Goal: Transaction & Acquisition: Book appointment/travel/reservation

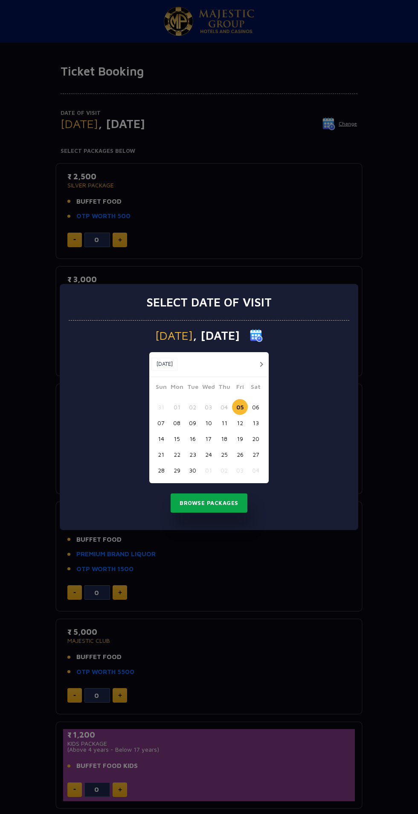
click at [221, 510] on button "Browse Packages" at bounding box center [209, 503] width 77 height 20
